Goal: Task Accomplishment & Management: Manage account settings

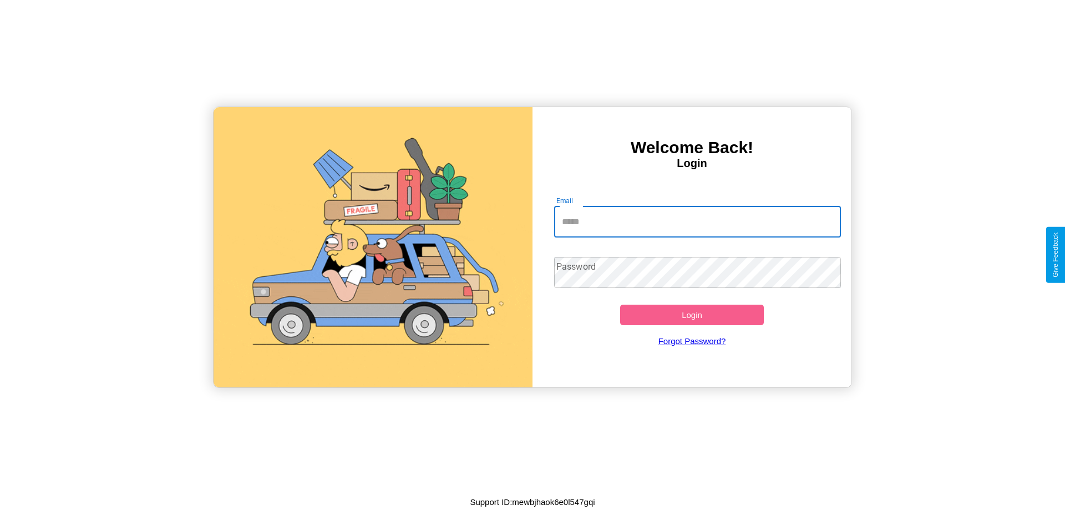
click at [697, 221] on input "Email" at bounding box center [697, 221] width 287 height 31
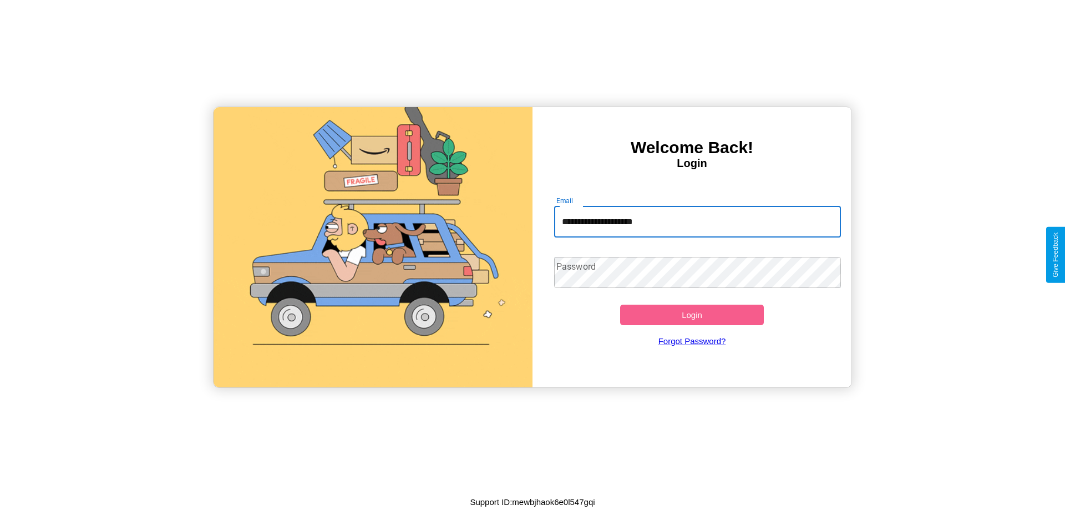
type input "**********"
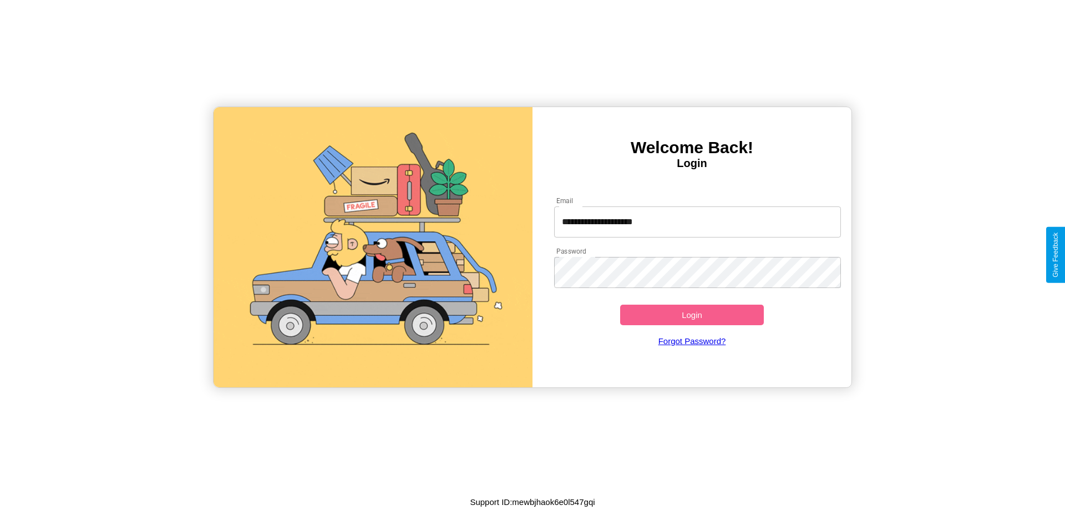
click at [692, 315] on button "Login" at bounding box center [692, 315] width 144 height 21
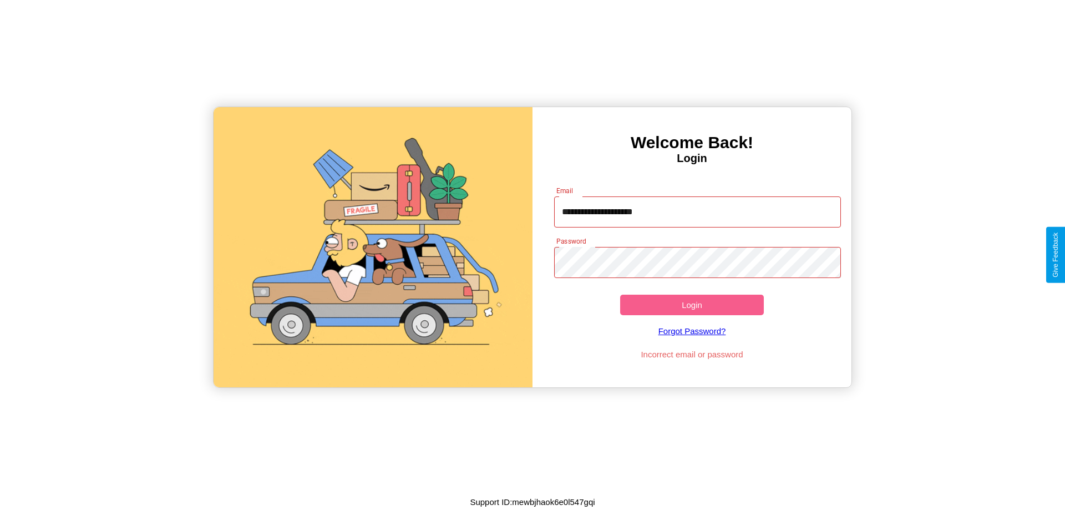
click at [692, 305] on button "Login" at bounding box center [692, 305] width 144 height 21
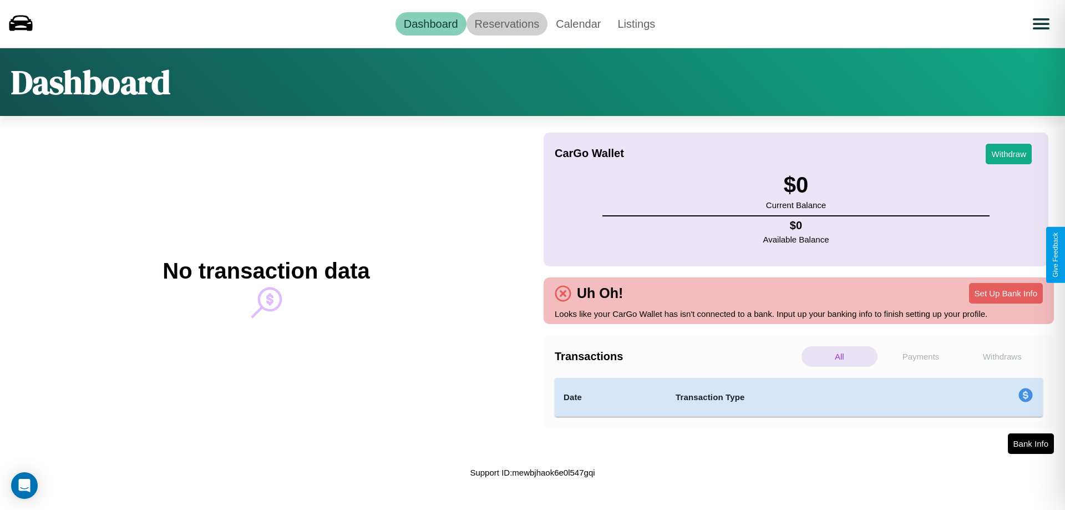
click at [507, 23] on link "Reservations" at bounding box center [508, 23] width 82 height 23
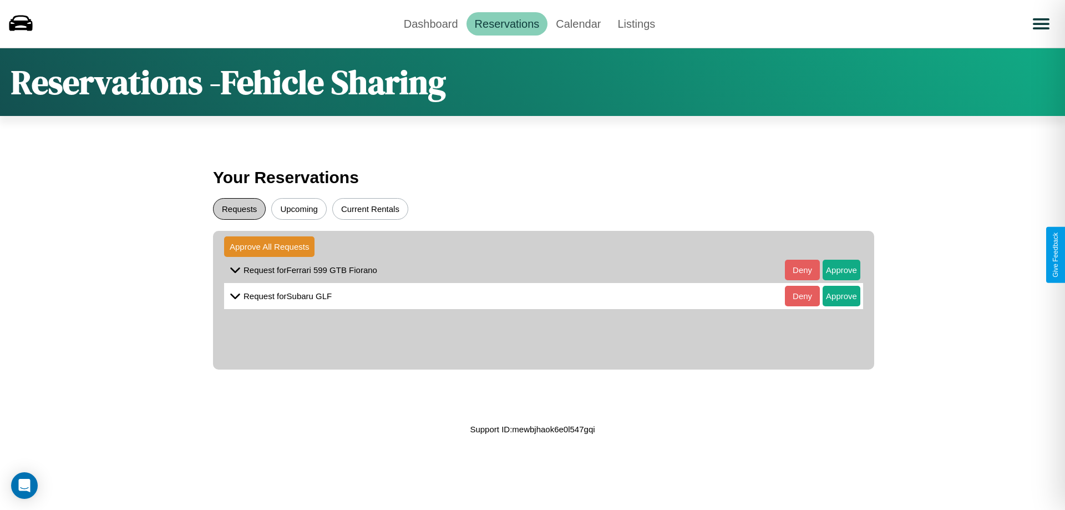
click at [239, 209] on button "Requests" at bounding box center [239, 209] width 53 height 22
click at [833, 270] on button "Approve" at bounding box center [842, 270] width 38 height 21
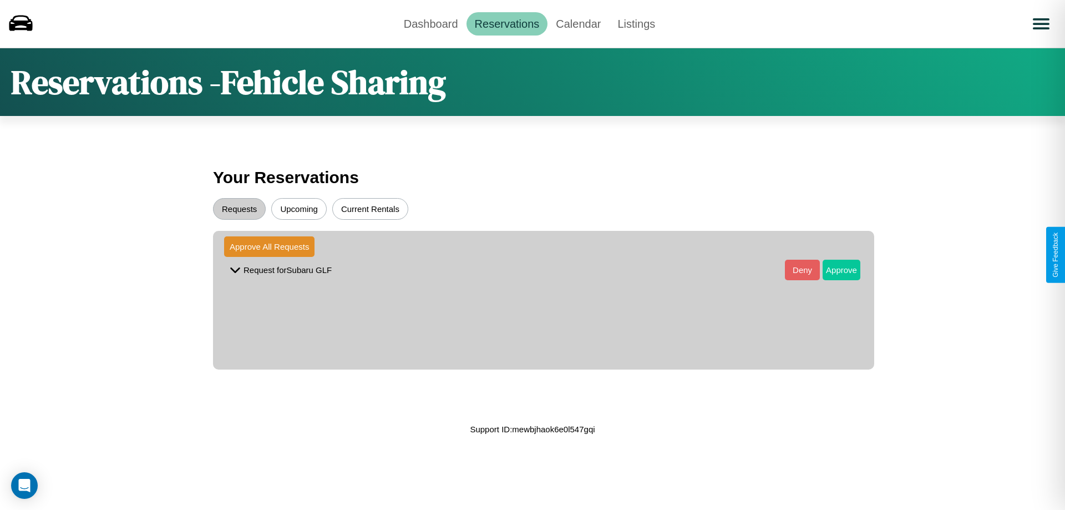
click at [833, 270] on button "Approve" at bounding box center [842, 270] width 38 height 21
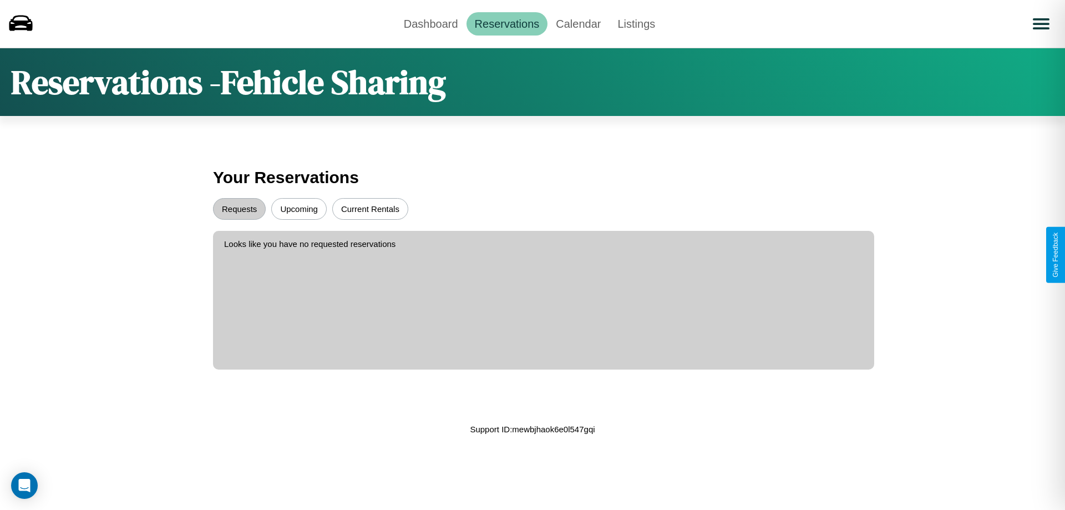
click at [299, 209] on button "Upcoming" at bounding box center [298, 209] width 55 height 22
click at [578, 23] on link "Calendar" at bounding box center [579, 23] width 62 height 23
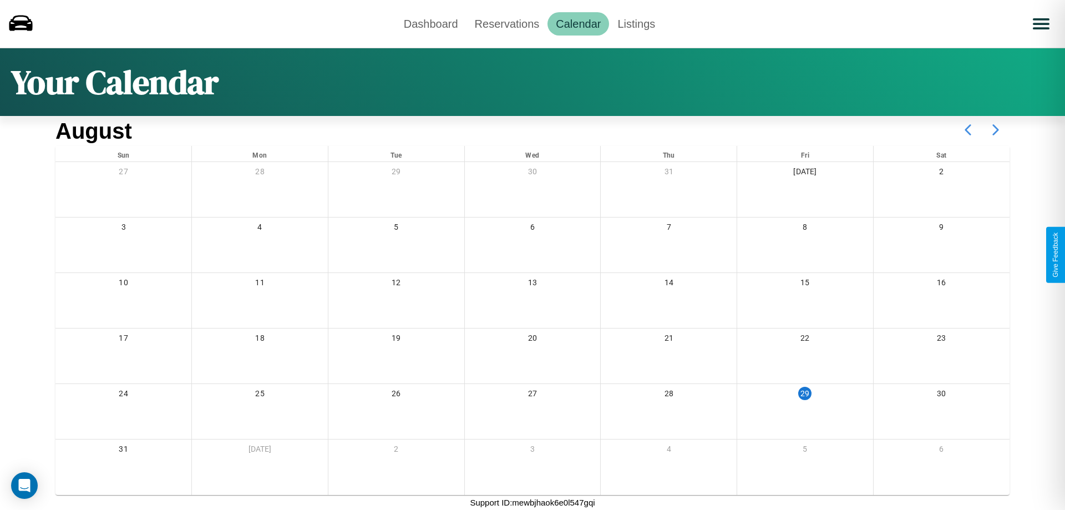
click at [996, 130] on icon at bounding box center [996, 130] width 28 height 28
